Goal: Task Accomplishment & Management: Manage account settings

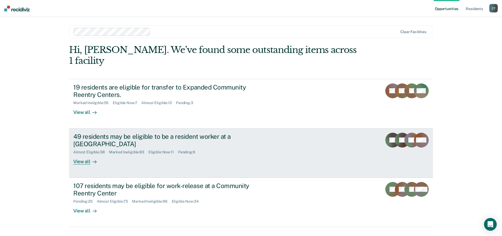
click at [273, 147] on link "49 residents may be eligible to be a resident worker at a Community Reentry Cen…" at bounding box center [251, 152] width 364 height 49
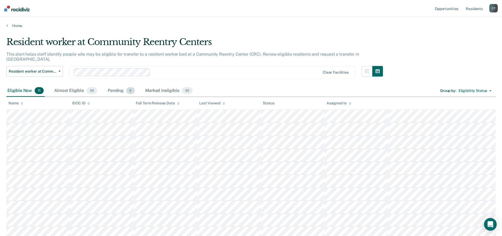
click at [120, 88] on div "Pending 6" at bounding box center [121, 91] width 29 height 12
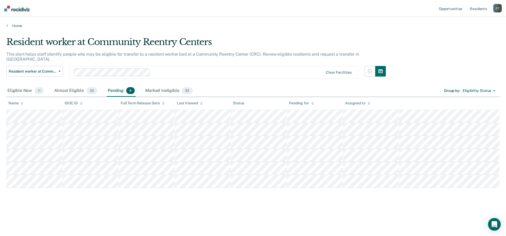
click at [168, 69] on div at bounding box center [238, 72] width 171 height 6
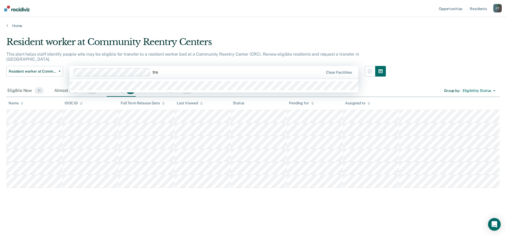
type input "trea"
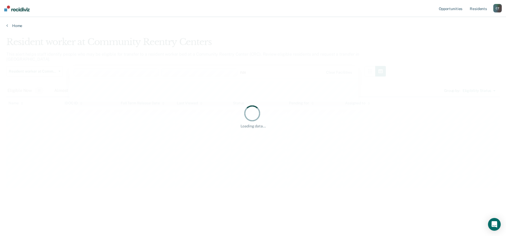
type input "namp"
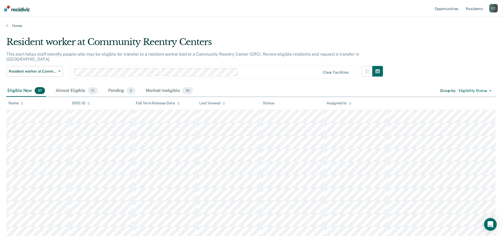
click at [254, 69] on div at bounding box center [280, 72] width 80 height 6
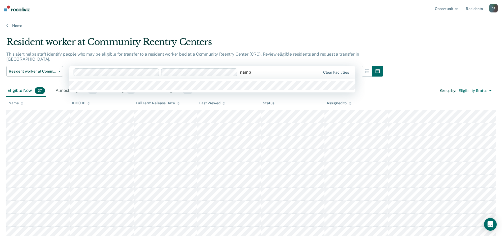
type input "nampa"
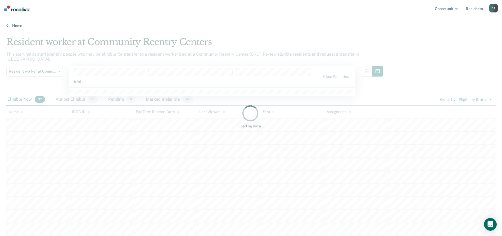
type input "[US_STATE]"
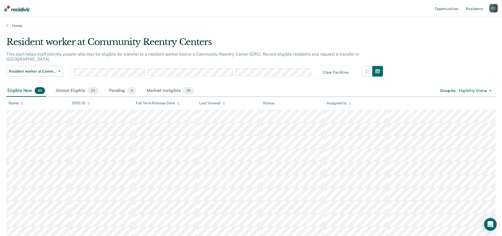
click at [313, 68] on div at bounding box center [197, 72] width 247 height 8
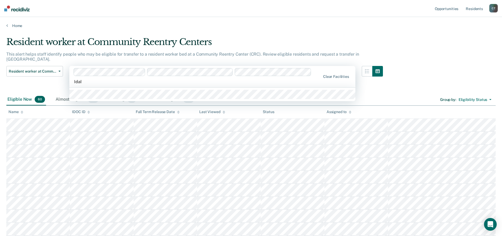
type input "[US_STATE]"
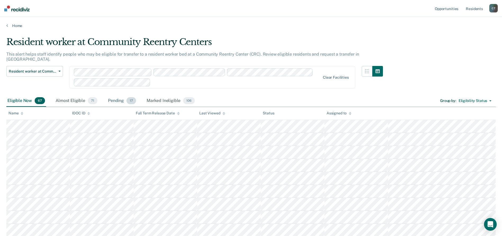
click at [113, 95] on div "Pending 17" at bounding box center [122, 101] width 30 height 12
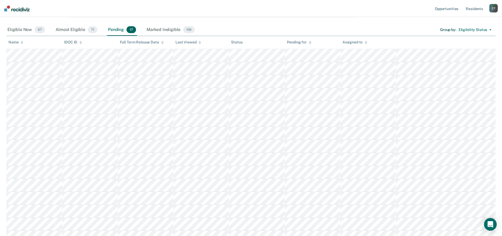
scroll to position [5, 0]
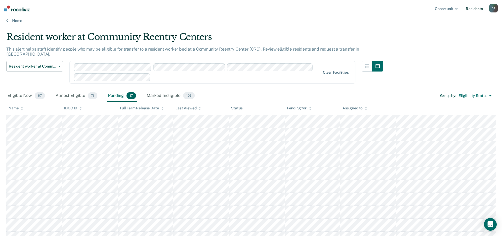
click at [474, 9] on link "Resident s" at bounding box center [474, 8] width 19 height 17
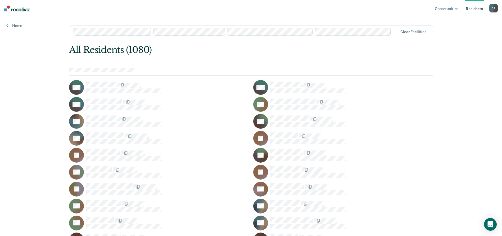
scroll to position [2203, 0]
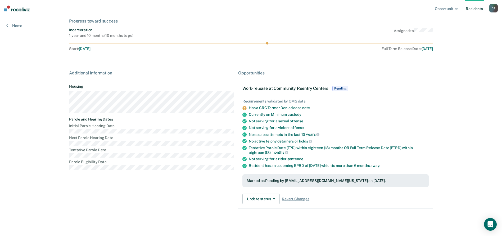
scroll to position [31, 0]
click at [276, 198] on button "Update status" at bounding box center [261, 198] width 37 height 11
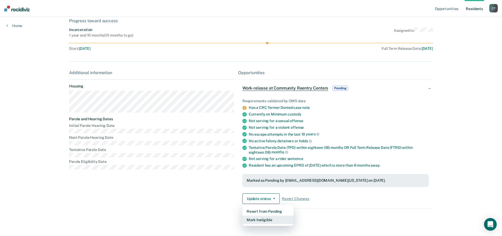
click at [258, 221] on button "Mark Ineligible" at bounding box center [268, 220] width 51 height 8
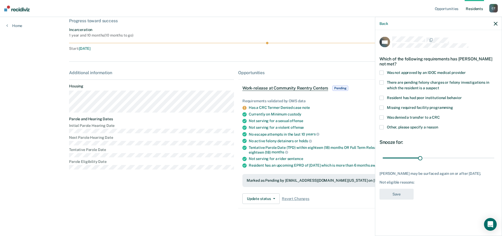
click at [381, 127] on span at bounding box center [382, 127] width 4 height 4
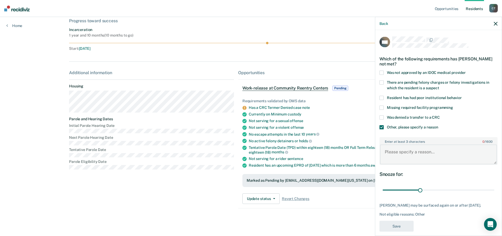
click at [400, 153] on textarea "Enter at least 3 characters 0 / 1600" at bounding box center [438, 155] width 117 height 20
click at [386, 152] on textarea "Recent eluding cases" at bounding box center [438, 155] width 117 height 20
type textarea "Several Recent eluding cases"
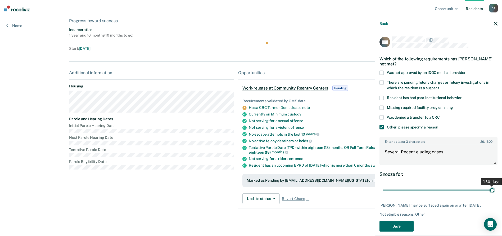
drag, startPoint x: 420, startPoint y: 191, endPoint x: 495, endPoint y: 194, distance: 75.5
type input "180"
click at [495, 194] on input "range" at bounding box center [439, 189] width 112 height 9
click at [398, 229] on button "Save" at bounding box center [397, 226] width 34 height 11
